Goal: Transaction & Acquisition: Book appointment/travel/reservation

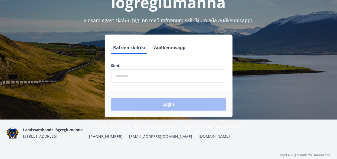
scroll to position [66, 0]
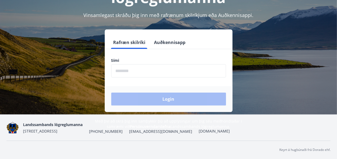
click at [126, 71] on input "phone" at bounding box center [168, 70] width 115 height 13
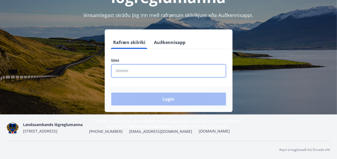
type input "********"
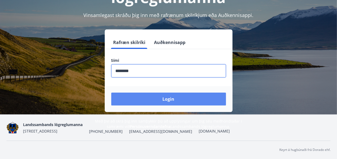
click at [165, 97] on button "Login" at bounding box center [168, 99] width 115 height 13
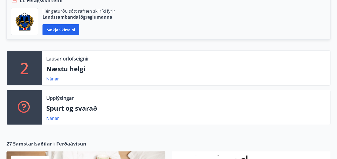
scroll to position [135, 0]
click at [51, 79] on link "Nánar" at bounding box center [52, 79] width 13 height 6
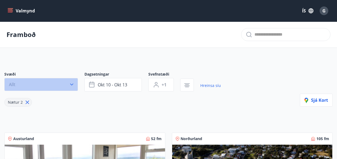
click at [71, 85] on icon "button" at bounding box center [71, 85] width 3 height 2
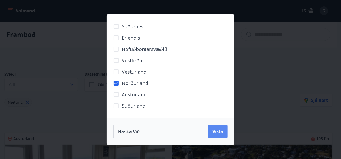
click at [220, 133] on span "Vista" at bounding box center [218, 132] width 11 height 6
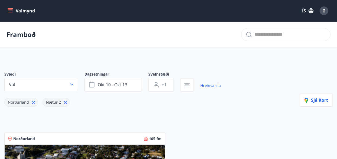
click at [13, 10] on icon "menu" at bounding box center [10, 10] width 5 height 5
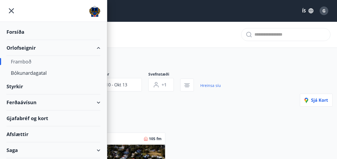
click at [19, 47] on div "Orlofseignir" at bounding box center [53, 48] width 94 height 16
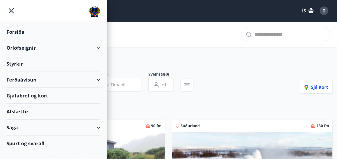
type input "*"
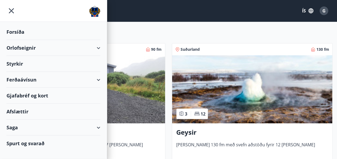
scroll to position [27, 0]
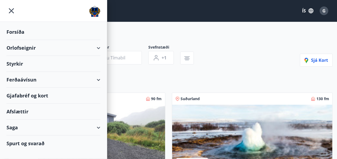
click at [12, 9] on icon "menu" at bounding box center [11, 11] width 10 height 10
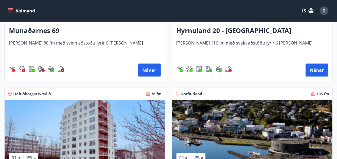
scroll to position [422, 0]
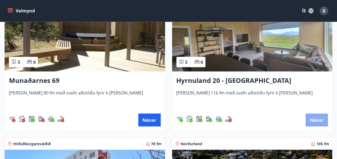
click at [313, 120] on button "Nánar" at bounding box center [317, 120] width 22 height 13
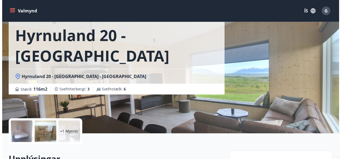
scroll to position [54, 0]
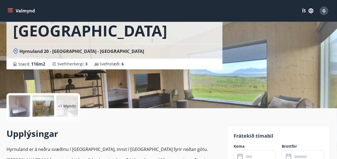
click at [67, 107] on p "+1 Myndir" at bounding box center [67, 106] width 18 height 5
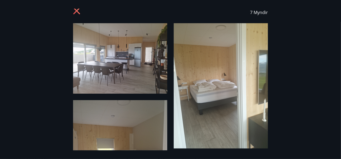
scroll to position [0, 0]
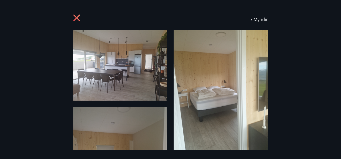
click at [113, 65] on img at bounding box center [120, 65] width 94 height 71
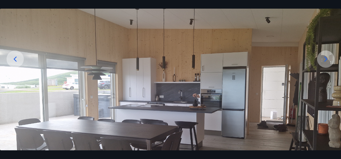
scroll to position [27, 0]
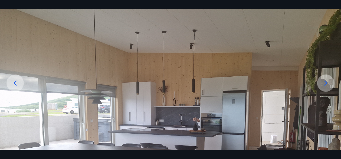
click at [326, 81] on icon at bounding box center [326, 83] width 9 height 9
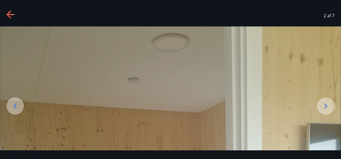
scroll to position [0, 0]
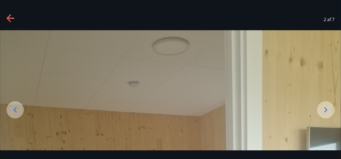
click at [327, 109] on icon at bounding box center [326, 110] width 9 height 9
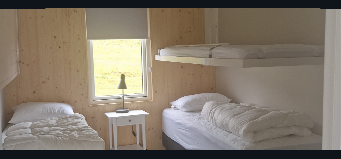
scroll to position [91, 0]
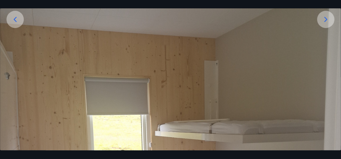
click at [325, 18] on icon at bounding box center [326, 19] width 3 height 5
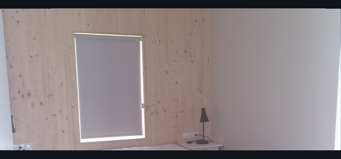
scroll to position [9, 0]
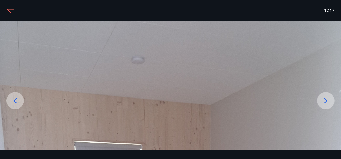
click at [324, 102] on icon at bounding box center [326, 101] width 9 height 9
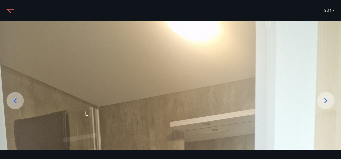
click at [324, 100] on icon at bounding box center [326, 101] width 9 height 9
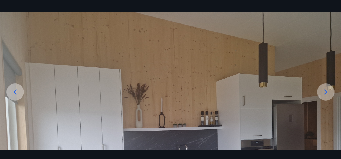
scroll to position [0, 0]
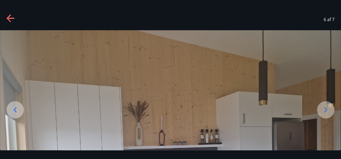
click at [326, 108] on icon at bounding box center [326, 110] width 9 height 9
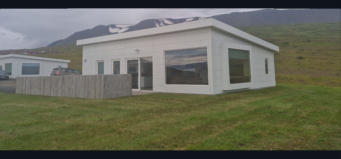
scroll to position [135, 0]
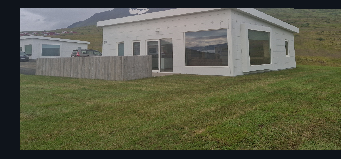
drag, startPoint x: 92, startPoint y: 71, endPoint x: 104, endPoint y: 73, distance: 11.6
click at [104, 73] on img at bounding box center [190, 23] width 341 height 256
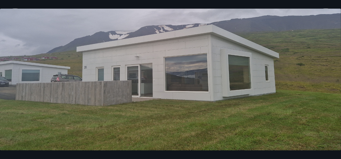
scroll to position [81, 0]
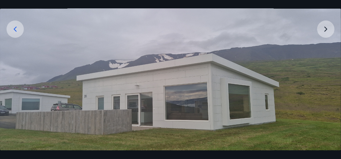
click at [325, 29] on img at bounding box center [170, 77] width 341 height 256
click at [325, 28] on img at bounding box center [170, 77] width 341 height 256
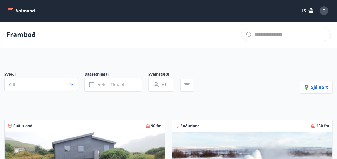
click at [8, 11] on icon "menu" at bounding box center [11, 11] width 6 height 1
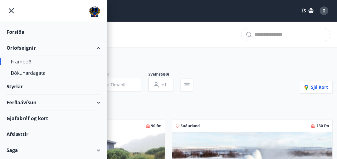
click at [18, 63] on div "Framboð" at bounding box center [53, 61] width 85 height 11
click at [29, 74] on div "Bókunardagatal" at bounding box center [53, 72] width 85 height 11
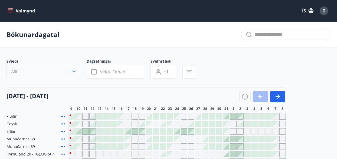
click at [76, 71] on icon "button" at bounding box center [73, 71] width 5 height 5
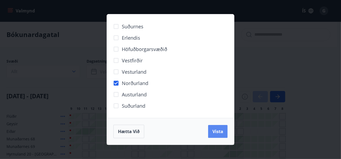
click at [215, 133] on span "Vista" at bounding box center [218, 132] width 11 height 6
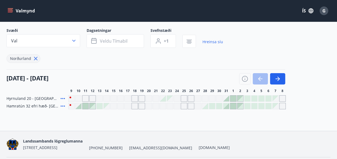
scroll to position [47, 0]
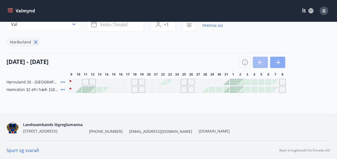
click at [278, 63] on icon "button" at bounding box center [278, 62] width 6 height 6
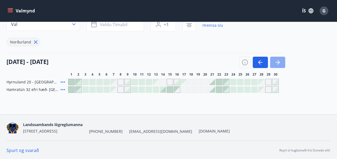
click at [280, 62] on icon "button" at bounding box center [278, 62] width 2 height 4
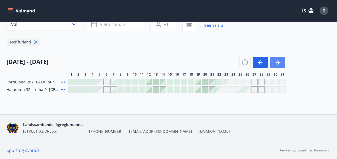
click at [280, 61] on icon "button" at bounding box center [278, 62] width 6 height 6
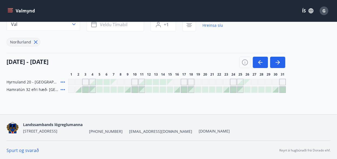
click at [63, 81] on icon at bounding box center [63, 82] width 6 height 6
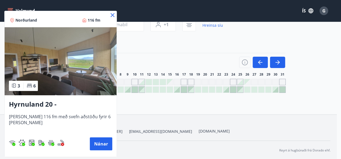
click at [109, 15] on icon at bounding box center [112, 15] width 6 height 6
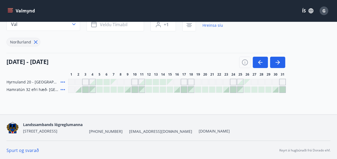
click at [21, 149] on link "Spurt og svarað" at bounding box center [22, 151] width 32 height 6
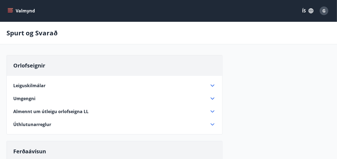
click at [213, 112] on icon at bounding box center [213, 112] width 4 height 2
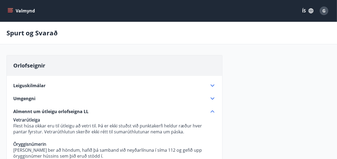
click at [9, 11] on icon "menu" at bounding box center [11, 11] width 6 height 1
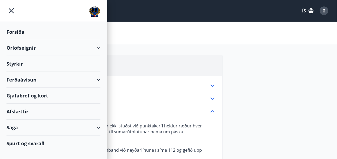
click at [28, 47] on div "Orlofseignir" at bounding box center [53, 48] width 94 height 16
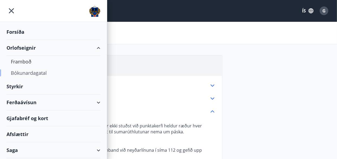
click at [28, 72] on div "Bókunardagatal" at bounding box center [53, 72] width 85 height 11
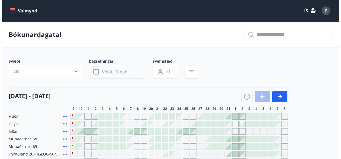
scroll to position [54, 0]
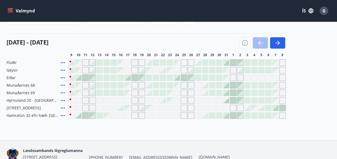
click at [62, 101] on icon at bounding box center [63, 100] width 6 height 6
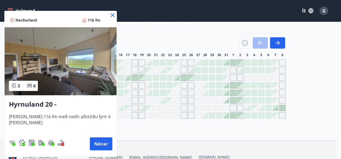
click at [112, 15] on icon at bounding box center [112, 15] width 1 height 1
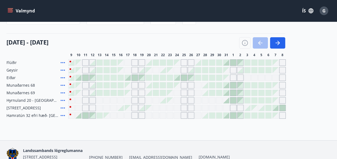
click at [109, 15] on div "Valmynd ÍS G" at bounding box center [168, 10] width 324 height 13
click at [279, 42] on icon "button" at bounding box center [278, 43] width 2 height 4
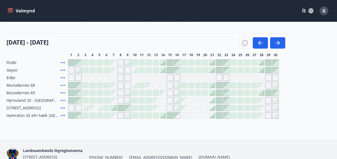
click at [220, 100] on div at bounding box center [219, 101] width 6 height 6
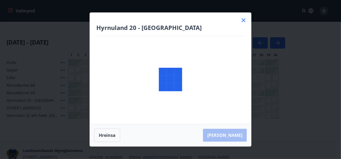
click at [229, 101] on body "Valmynd ÍS G Bókunardagatal Svæði Allt Dagsetningar Veldu tímabil Svefnstæði +1…" at bounding box center [170, 65] width 341 height 239
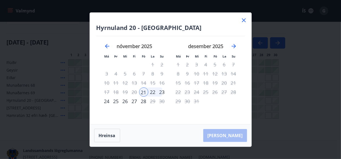
click at [244, 19] on icon at bounding box center [244, 20] width 6 height 6
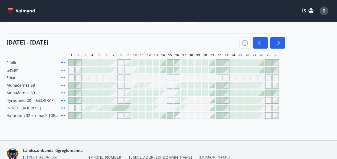
click at [70, 100] on div at bounding box center [71, 101] width 6 height 6
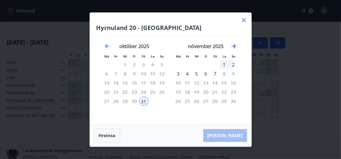
click at [233, 46] on icon "Move forward to switch to the next month." at bounding box center [234, 46] width 6 height 6
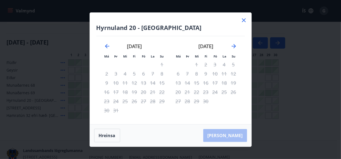
click at [143, 83] on div "13" at bounding box center [143, 83] width 9 height 9
click at [108, 135] on button "Hreinsa" at bounding box center [107, 136] width 26 height 14
click at [243, 19] on icon at bounding box center [244, 20] width 4 height 4
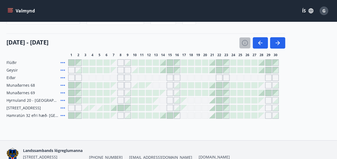
click at [245, 43] on icon "button" at bounding box center [245, 44] width 1 height 2
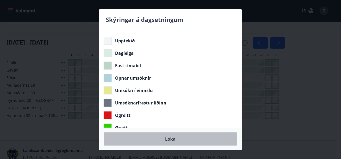
click at [172, 140] on button "Loka" at bounding box center [171, 140] width 134 height 14
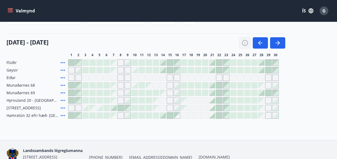
click at [246, 44] on icon "button" at bounding box center [245, 43] width 6 height 6
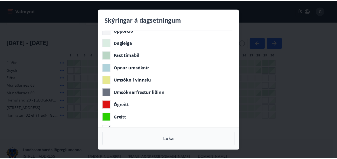
scroll to position [0, 0]
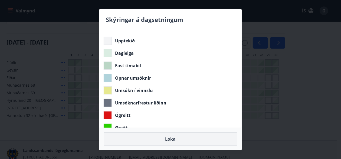
click at [173, 139] on button "Loka" at bounding box center [171, 140] width 134 height 14
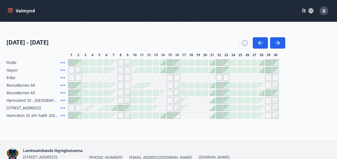
click at [115, 100] on div "Gráir dagar eru ekki bókanlegir" at bounding box center [114, 101] width 6 height 6
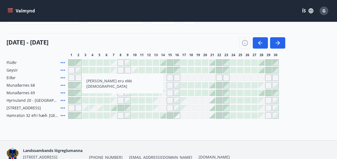
click at [101, 100] on div at bounding box center [100, 101] width 6 height 6
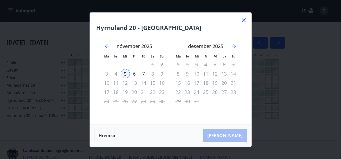
click at [244, 20] on icon at bounding box center [244, 20] width 6 height 6
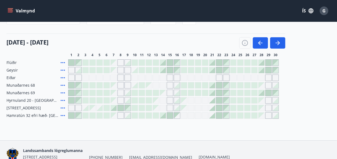
click at [198, 101] on div "Gráir dagar eru ekki bókanlegir" at bounding box center [198, 100] width 6 height 6
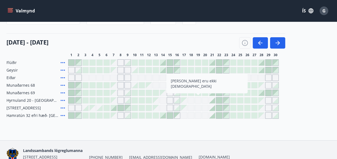
click at [317, 77] on div "Flúðir Geysir [PERSON_NAME] 68 Munaðarnes 69 [GEOGRAPHIC_DATA] 20 - [GEOGRAPHIC…" at bounding box center [168, 90] width 324 height 60
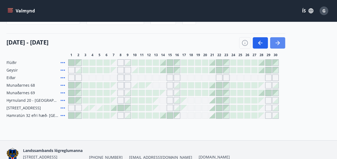
click at [277, 42] on icon "button" at bounding box center [278, 43] width 6 height 6
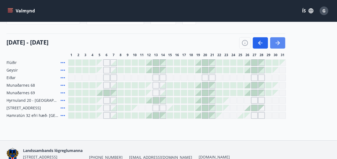
click at [278, 43] on icon "button" at bounding box center [278, 43] width 4 height 1
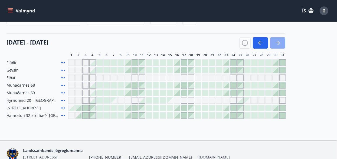
click at [278, 39] on button "button" at bounding box center [277, 42] width 15 height 11
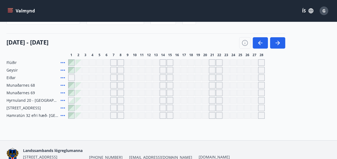
click at [184, 100] on div "Gráir dagar eru ekki bókanlegir" at bounding box center [184, 100] width 6 height 6
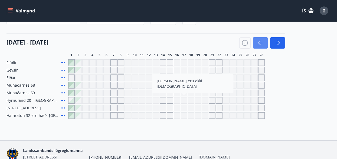
click at [262, 41] on icon "button" at bounding box center [260, 43] width 6 height 6
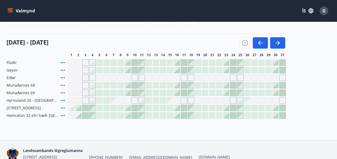
click at [178, 94] on div at bounding box center [177, 93] width 6 height 6
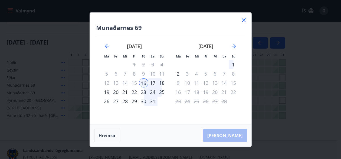
click at [246, 19] on icon at bounding box center [244, 20] width 6 height 6
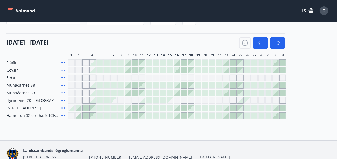
click at [148, 101] on div at bounding box center [149, 101] width 6 height 6
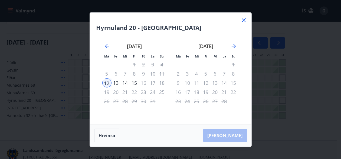
click at [244, 22] on icon at bounding box center [244, 20] width 6 height 6
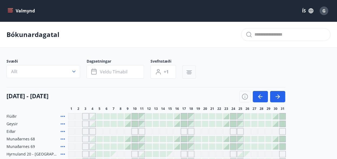
click at [189, 71] on icon "button" at bounding box center [189, 72] width 6 height 6
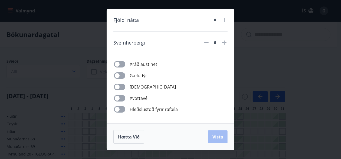
click at [226, 19] on icon at bounding box center [224, 20] width 6 height 6
type input "*"
click at [207, 21] on icon at bounding box center [206, 20] width 6 height 6
click at [208, 21] on icon at bounding box center [206, 20] width 6 height 6
click at [130, 138] on span "Hætta við" at bounding box center [129, 137] width 22 height 6
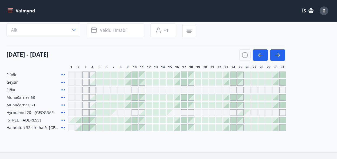
scroll to position [80, 0]
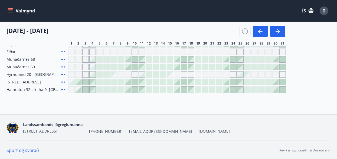
click at [63, 74] on icon at bounding box center [63, 74] width 6 height 6
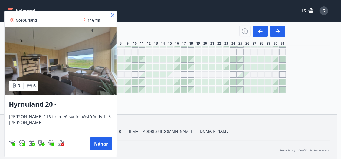
click at [109, 14] on icon at bounding box center [112, 15] width 6 height 6
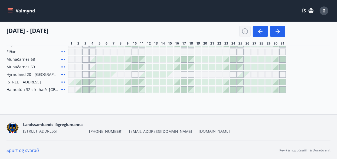
click at [245, 30] on icon "button" at bounding box center [245, 31] width 6 height 6
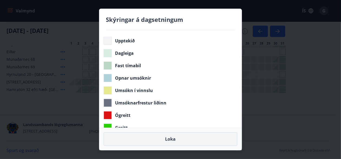
click at [167, 139] on button "Loka" at bounding box center [171, 140] width 134 height 14
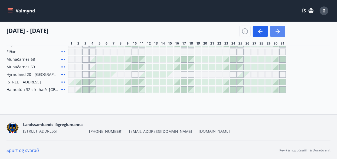
click at [277, 30] on icon "button" at bounding box center [278, 31] width 6 height 6
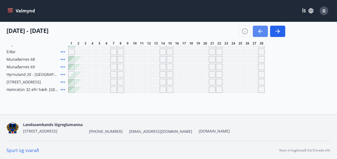
click at [258, 30] on icon "button" at bounding box center [260, 31] width 6 height 6
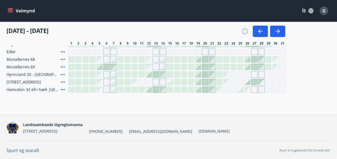
click at [156, 73] on div at bounding box center [156, 75] width 6 height 6
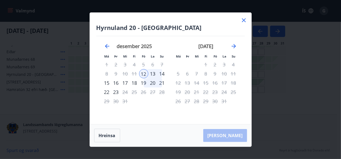
click at [245, 20] on icon at bounding box center [244, 20] width 6 height 6
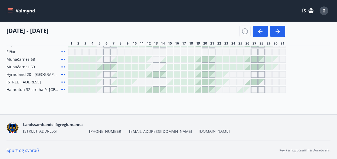
click at [29, 150] on link "Spurt og svarað" at bounding box center [22, 151] width 32 height 6
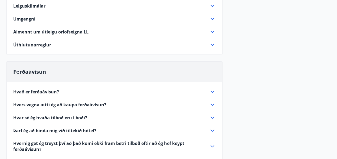
scroll to position [134, 0]
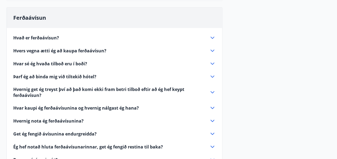
click at [80, 63] on span "Hvar sé ég hvaða tilboð eru í boði?" at bounding box center [50, 64] width 74 height 6
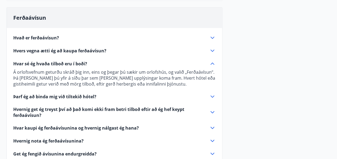
click at [213, 62] on icon at bounding box center [212, 64] width 6 height 6
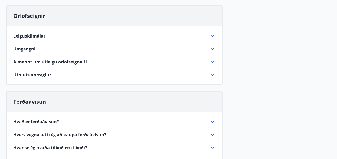
scroll to position [54, 0]
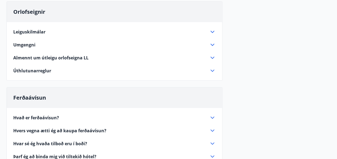
click at [213, 71] on icon at bounding box center [213, 71] width 4 height 2
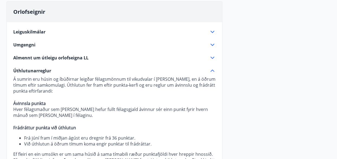
click at [213, 70] on icon at bounding box center [212, 71] width 6 height 6
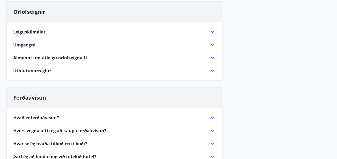
click at [213, 70] on icon at bounding box center [212, 71] width 6 height 6
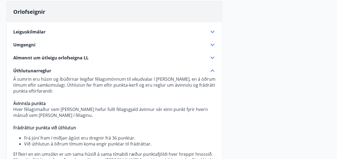
click at [212, 71] on icon at bounding box center [212, 71] width 6 height 6
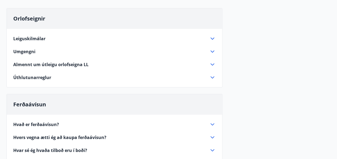
scroll to position [46, 0]
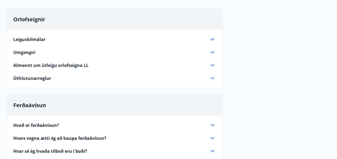
click at [211, 65] on icon at bounding box center [212, 65] width 6 height 6
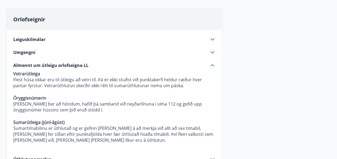
click at [212, 65] on icon at bounding box center [213, 65] width 4 height 2
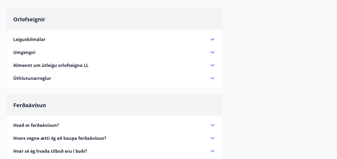
scroll to position [19, 0]
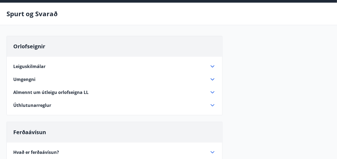
click at [213, 67] on icon at bounding box center [212, 66] width 6 height 6
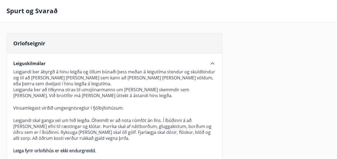
scroll to position [0, 0]
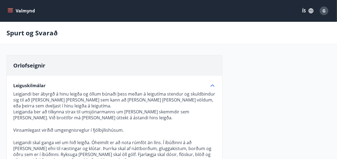
click at [11, 9] on icon "menu" at bounding box center [10, 10] width 5 height 5
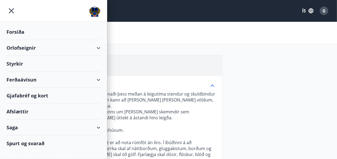
scroll to position [27, 0]
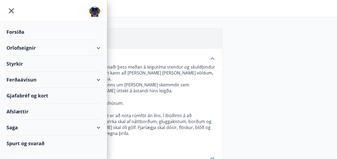
click at [20, 111] on div "Afslættir" at bounding box center [53, 112] width 94 height 16
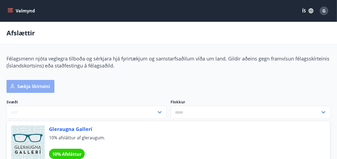
click at [26, 86] on button "Sækja skírteini" at bounding box center [30, 86] width 48 height 13
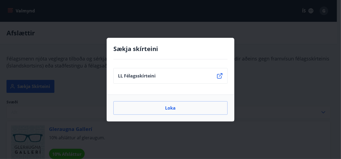
click at [220, 76] on icon at bounding box center [219, 75] width 5 height 5
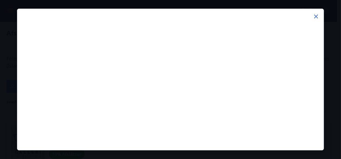
click at [317, 14] on icon at bounding box center [316, 16] width 6 height 6
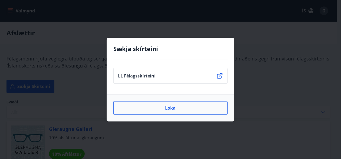
click at [166, 107] on button "Loka" at bounding box center [170, 109] width 114 height 14
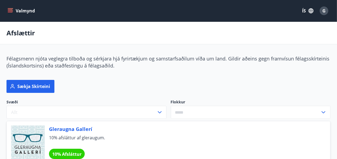
click at [10, 9] on icon "menu" at bounding box center [10, 10] width 5 height 5
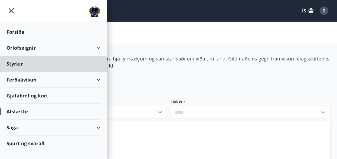
click at [20, 31] on div "Forsíða" at bounding box center [53, 32] width 94 height 16
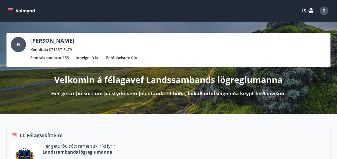
click at [10, 11] on icon "menu" at bounding box center [11, 11] width 6 height 1
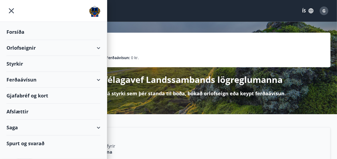
click at [99, 48] on div "Orlofseignir" at bounding box center [53, 48] width 94 height 16
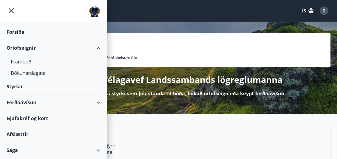
scroll to position [14, 0]
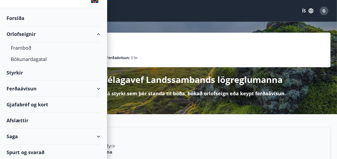
click at [28, 153] on div "Spurt og svarað" at bounding box center [53, 153] width 94 height 16
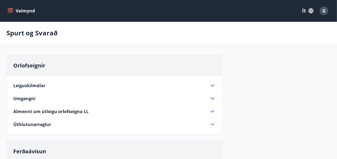
click at [214, 86] on icon at bounding box center [212, 86] width 6 height 6
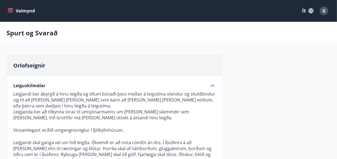
click at [12, 12] on icon "menu" at bounding box center [10, 10] width 5 height 5
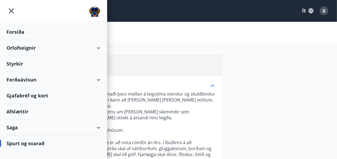
click at [15, 127] on div "Saga" at bounding box center [53, 128] width 94 height 16
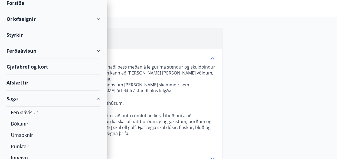
scroll to position [54, 0]
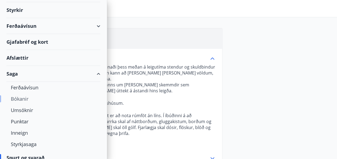
click at [19, 97] on div "Bókanir" at bounding box center [53, 98] width 85 height 11
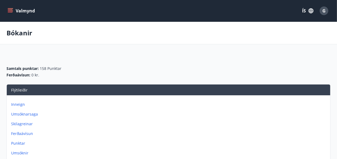
click at [12, 11] on icon "menu" at bounding box center [11, 11] width 6 height 1
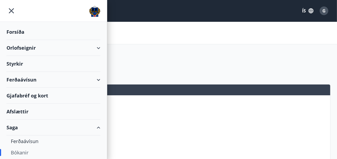
click at [30, 47] on div "Orlofseignir" at bounding box center [53, 48] width 94 height 16
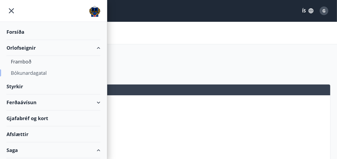
click at [33, 73] on div "Bókunardagatal" at bounding box center [53, 72] width 85 height 11
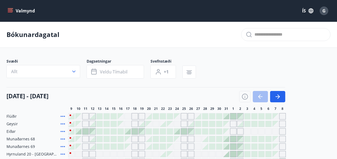
click at [324, 11] on span "G" at bounding box center [323, 11] width 3 height 6
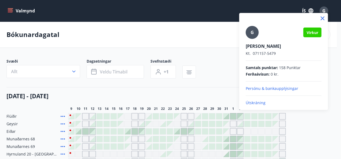
click at [158, 11] on div at bounding box center [170, 79] width 341 height 159
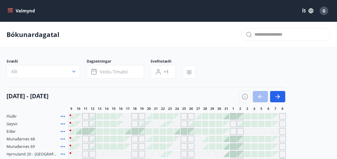
scroll to position [27, 0]
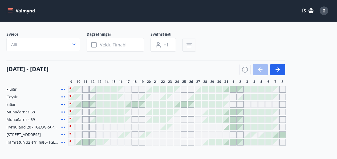
click at [188, 45] on icon "button" at bounding box center [189, 45] width 6 height 6
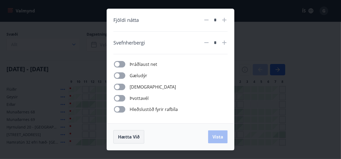
click at [126, 137] on span "Hætta við" at bounding box center [129, 137] width 22 height 6
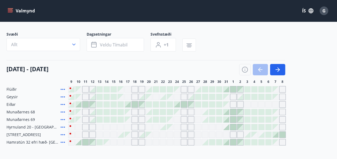
click at [179, 105] on div at bounding box center [177, 105] width 6 height 6
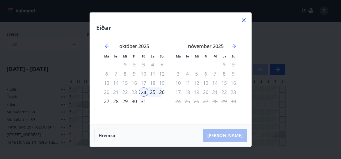
click at [228, 136] on div "[PERSON_NAME]" at bounding box center [171, 136] width 162 height 22
click at [161, 93] on div "26" at bounding box center [162, 92] width 9 height 9
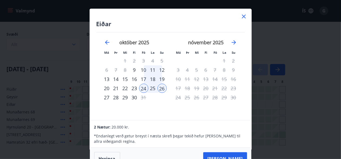
click at [153, 89] on div "25" at bounding box center [152, 88] width 9 height 9
click at [101, 156] on button "Hreinsa" at bounding box center [107, 159] width 26 height 14
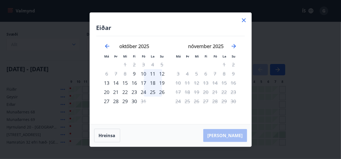
click at [245, 19] on icon at bounding box center [244, 20] width 6 height 6
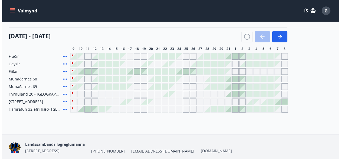
scroll to position [53, 0]
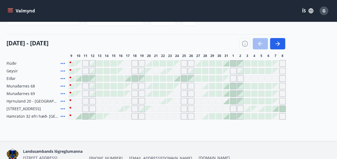
click at [231, 102] on div at bounding box center [233, 102] width 6 height 6
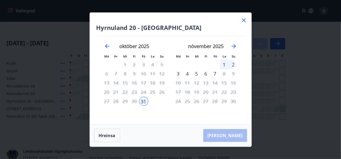
click at [234, 135] on div "[PERSON_NAME]" at bounding box center [171, 136] width 162 height 22
click at [232, 65] on div "2" at bounding box center [233, 64] width 9 height 9
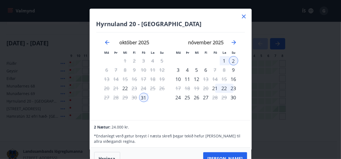
click at [244, 15] on icon at bounding box center [244, 17] width 4 height 4
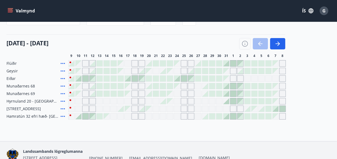
click at [322, 10] on span "G" at bounding box center [323, 11] width 3 height 6
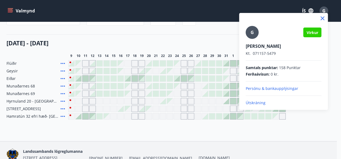
click at [254, 103] on p "Útskráning" at bounding box center [284, 102] width 76 height 5
